Goal: Transaction & Acquisition: Purchase product/service

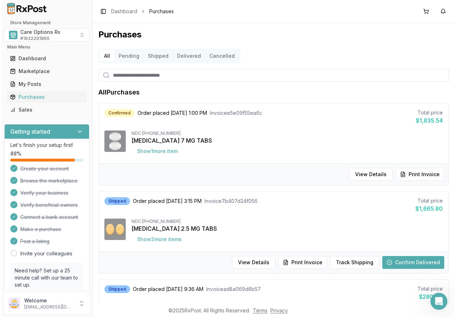
scroll to position [1, 0]
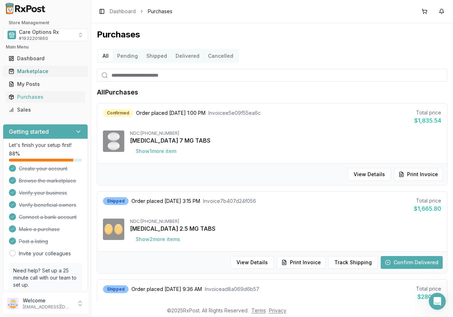
click at [42, 73] on div "Marketplace" at bounding box center [46, 71] width 74 height 7
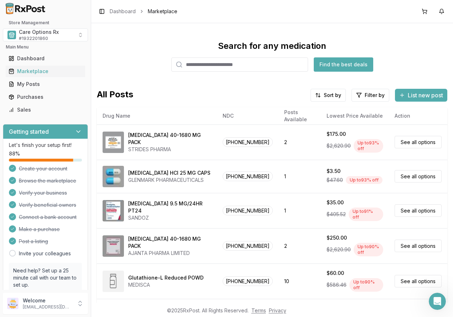
click at [191, 65] on input "search" at bounding box center [239, 64] width 137 height 14
type input "********"
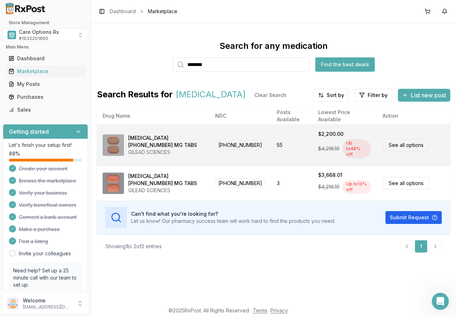
click at [150, 139] on div "[MEDICAL_DATA] [PHONE_NUMBER] MG TABS" at bounding box center [166, 141] width 76 height 14
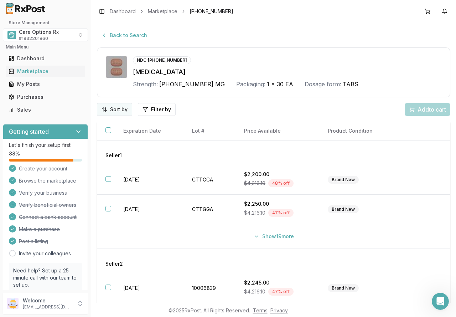
click at [101, 105] on html "Store Management Care Options Rx # 1932201860 Main Menu Dashboard Marketplace M…" at bounding box center [228, 158] width 456 height 317
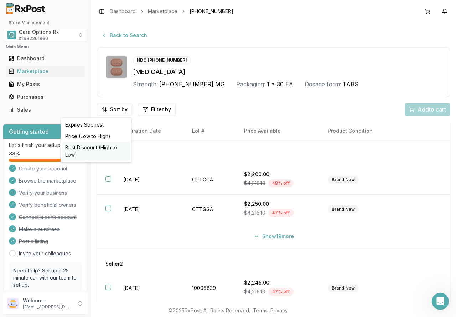
click at [101, 150] on div "Best Discount (High to Low)" at bounding box center [96, 151] width 68 height 19
